Goal: Obtain resource: Download file/media

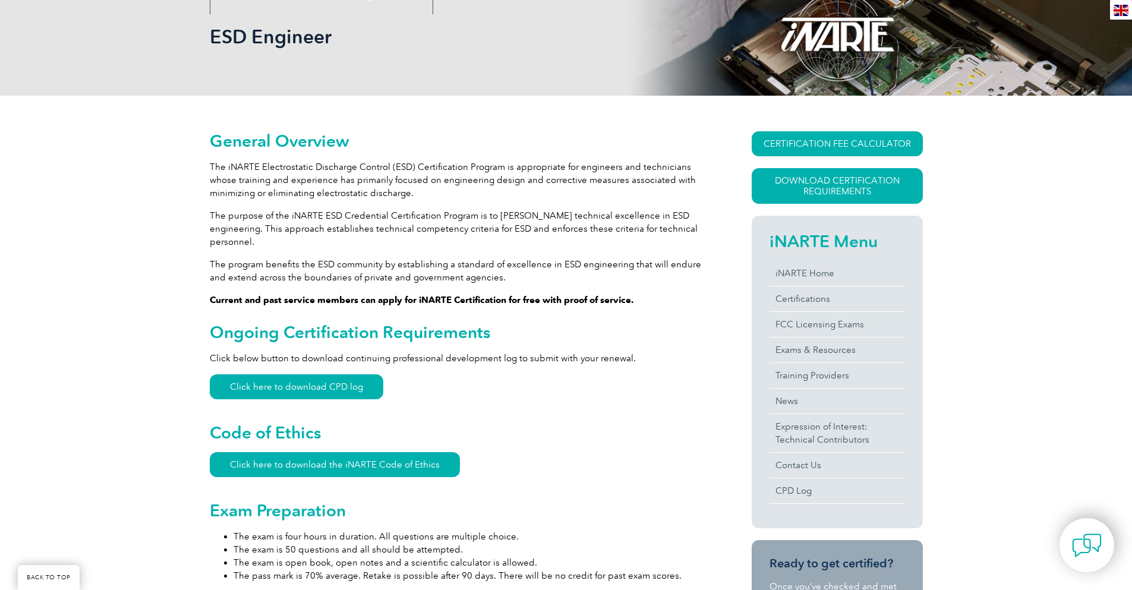
scroll to position [178, 0]
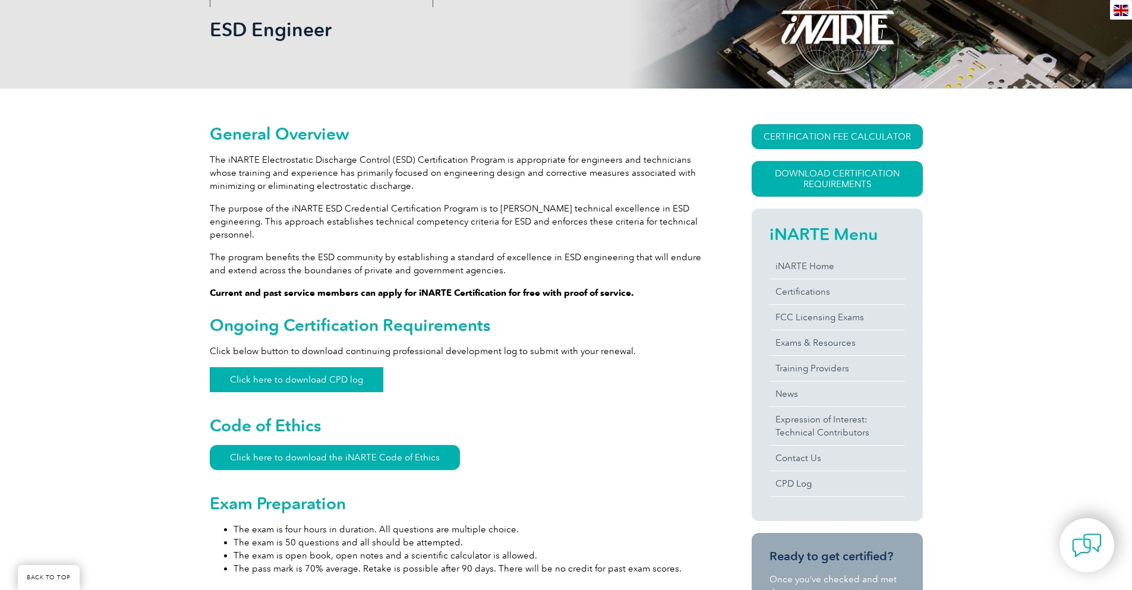
click at [329, 367] on link "Click here to download CPD log" at bounding box center [296, 379] width 173 height 25
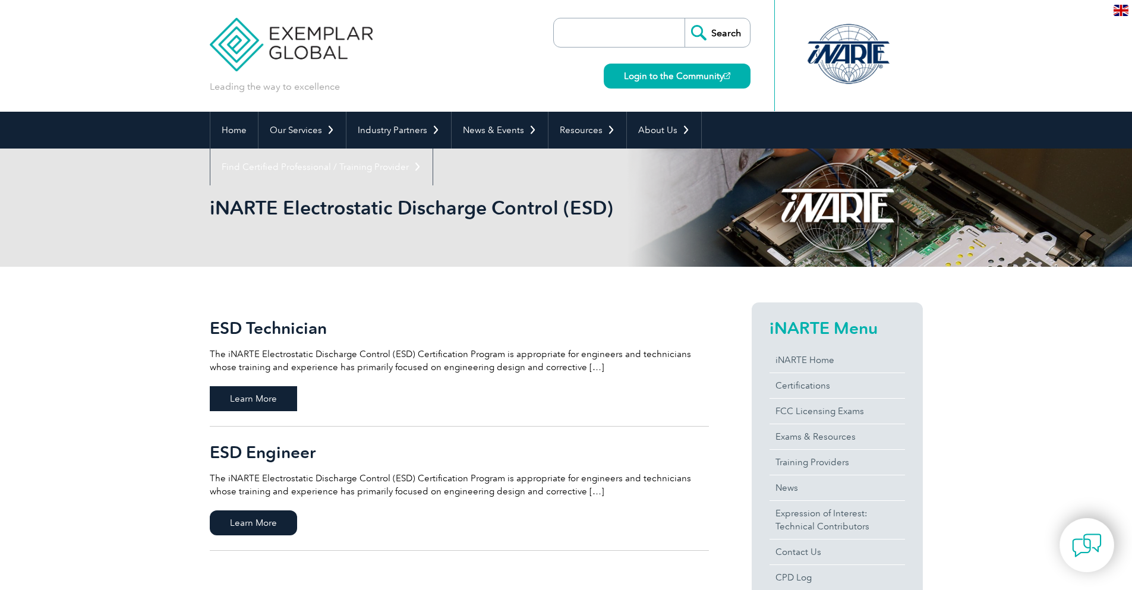
click at [241, 395] on span "Learn More" at bounding box center [253, 398] width 87 height 25
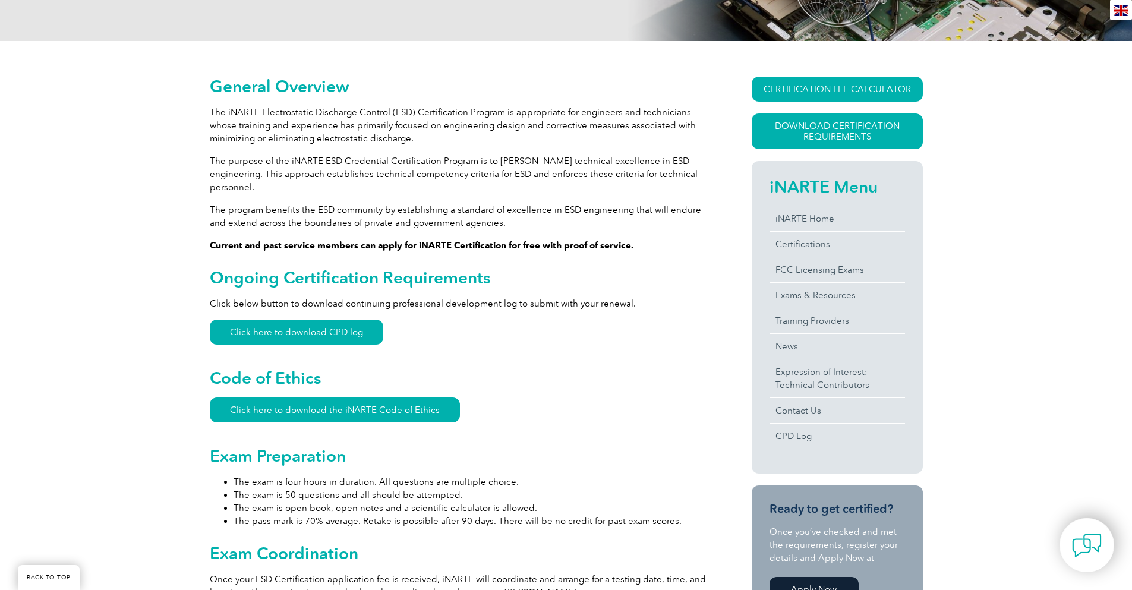
scroll to position [238, 0]
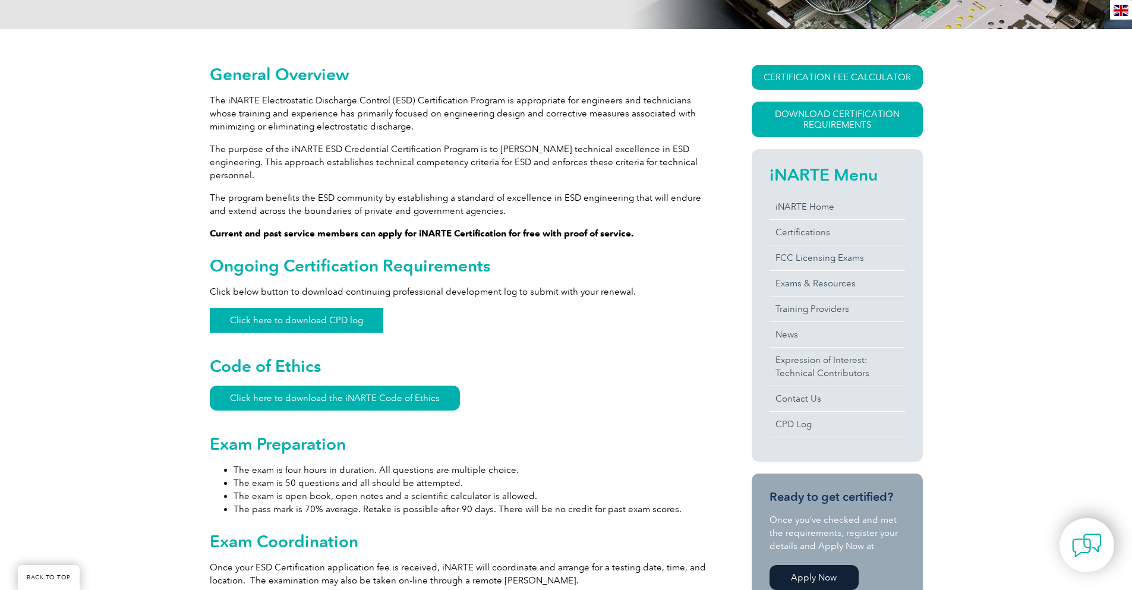
click at [351, 310] on link "Click here to download CPD log" at bounding box center [296, 320] width 173 height 25
